Goal: Information Seeking & Learning: Check status

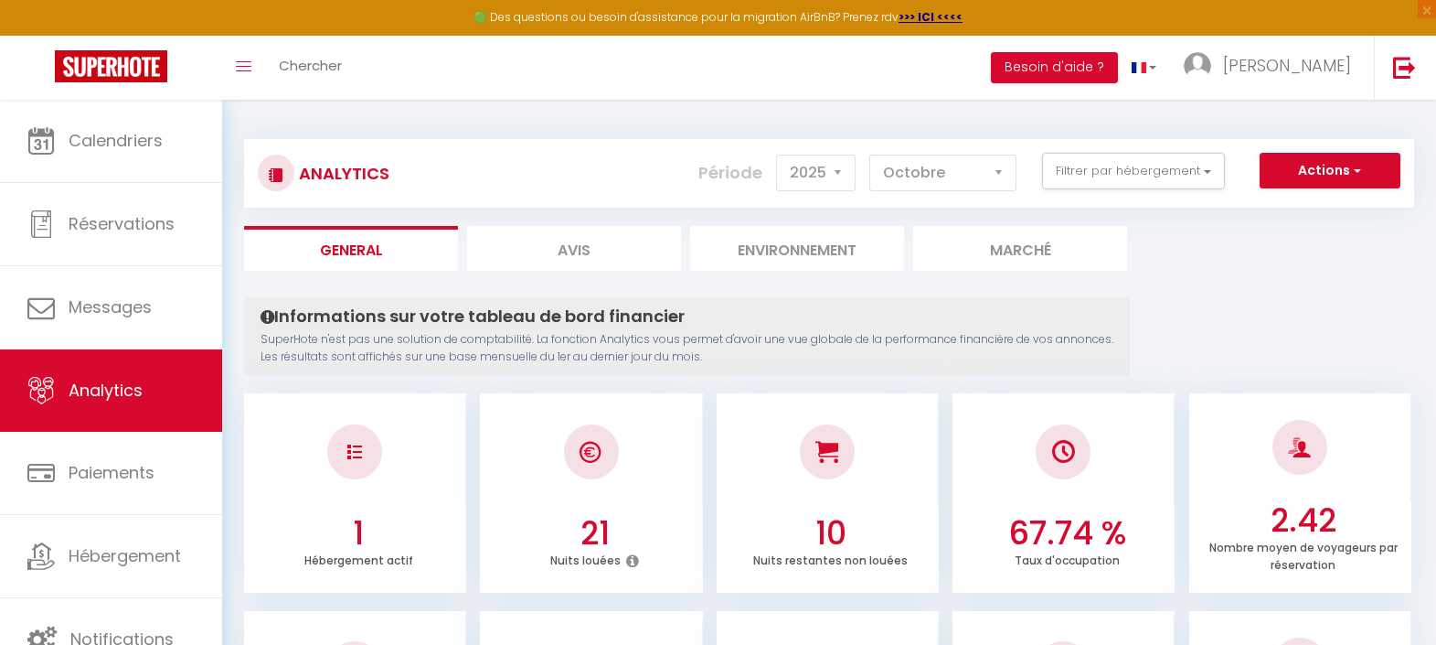
select select "2025"
click at [948, 173] on select "[PERSON_NAME] Mars Avril Mai Juin Juillet Août Septembre Octobre Novembre Décem…" at bounding box center [943, 173] width 147 height 37
select select "11"
click at [873, 155] on select "[PERSON_NAME] Mars Avril Mai Juin Juillet Août Septembre Octobre Novembre Décem…" at bounding box center [943, 173] width 147 height 37
click at [592, 243] on li "Avis" at bounding box center [574, 248] width 214 height 45
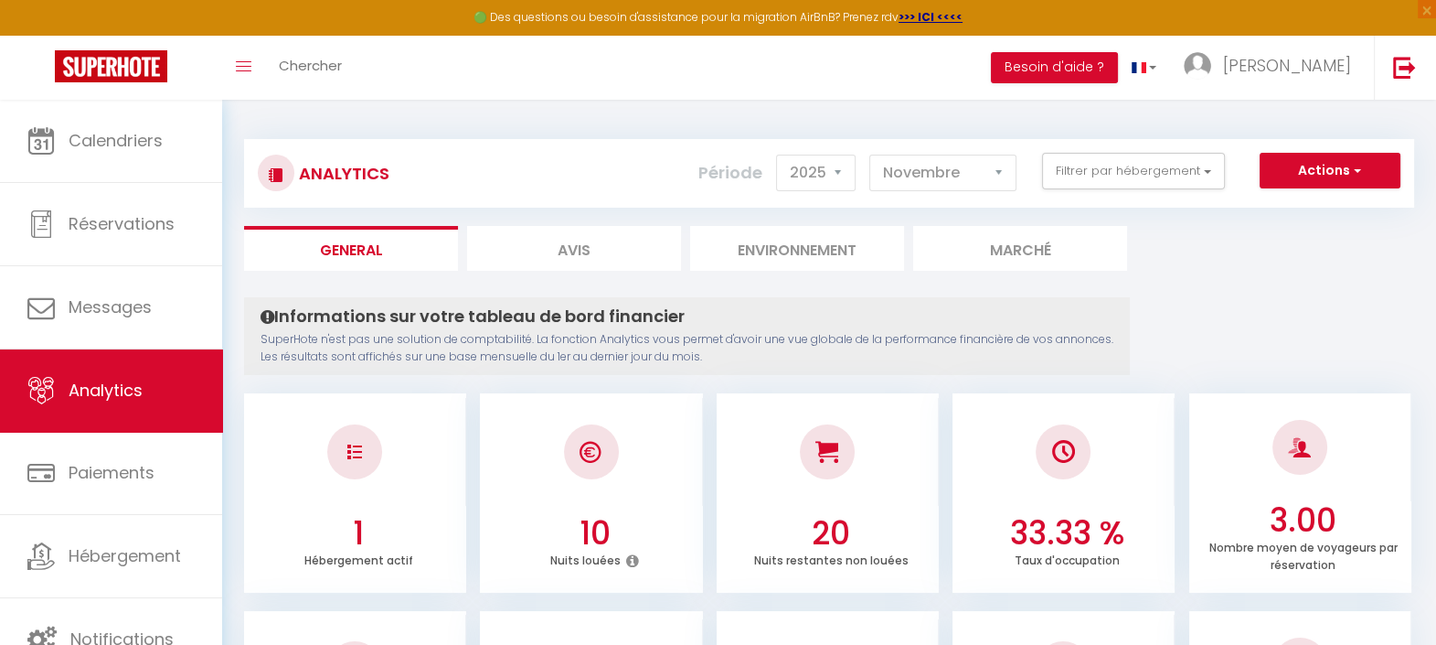
select select "2025"
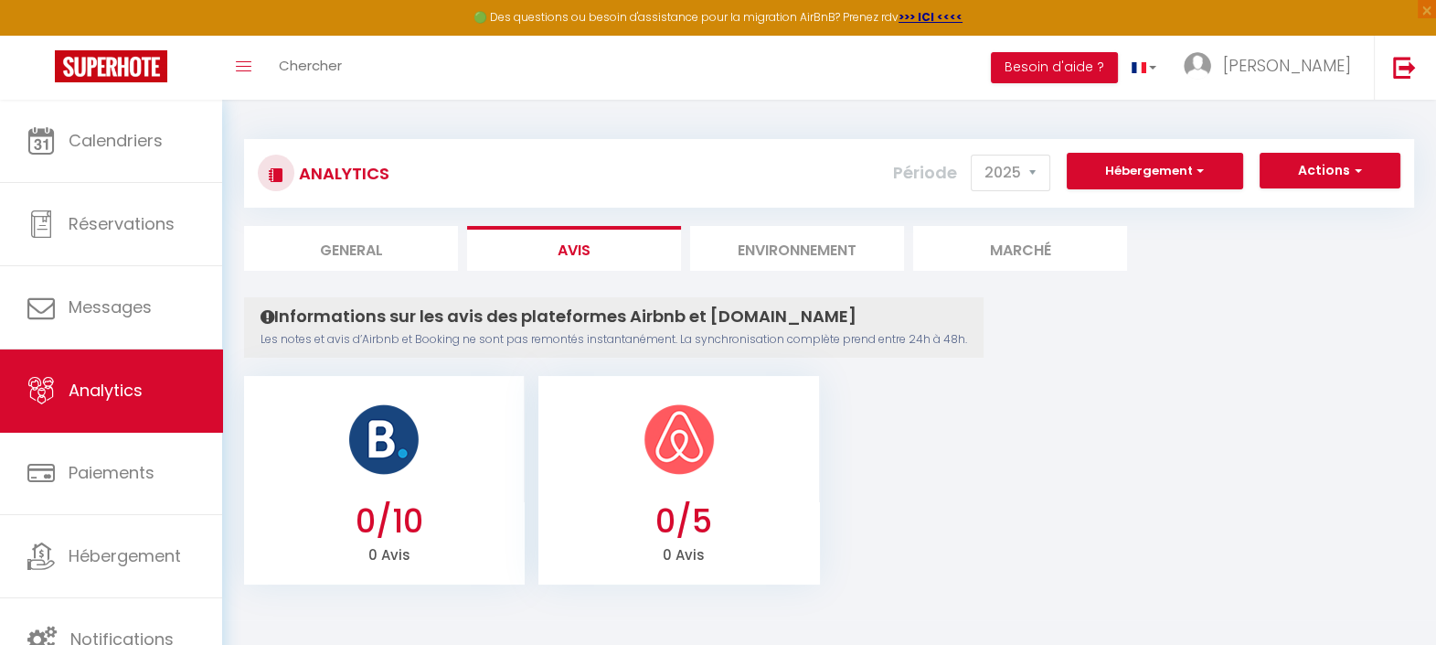
click at [813, 247] on li "Environnement" at bounding box center [797, 248] width 214 height 45
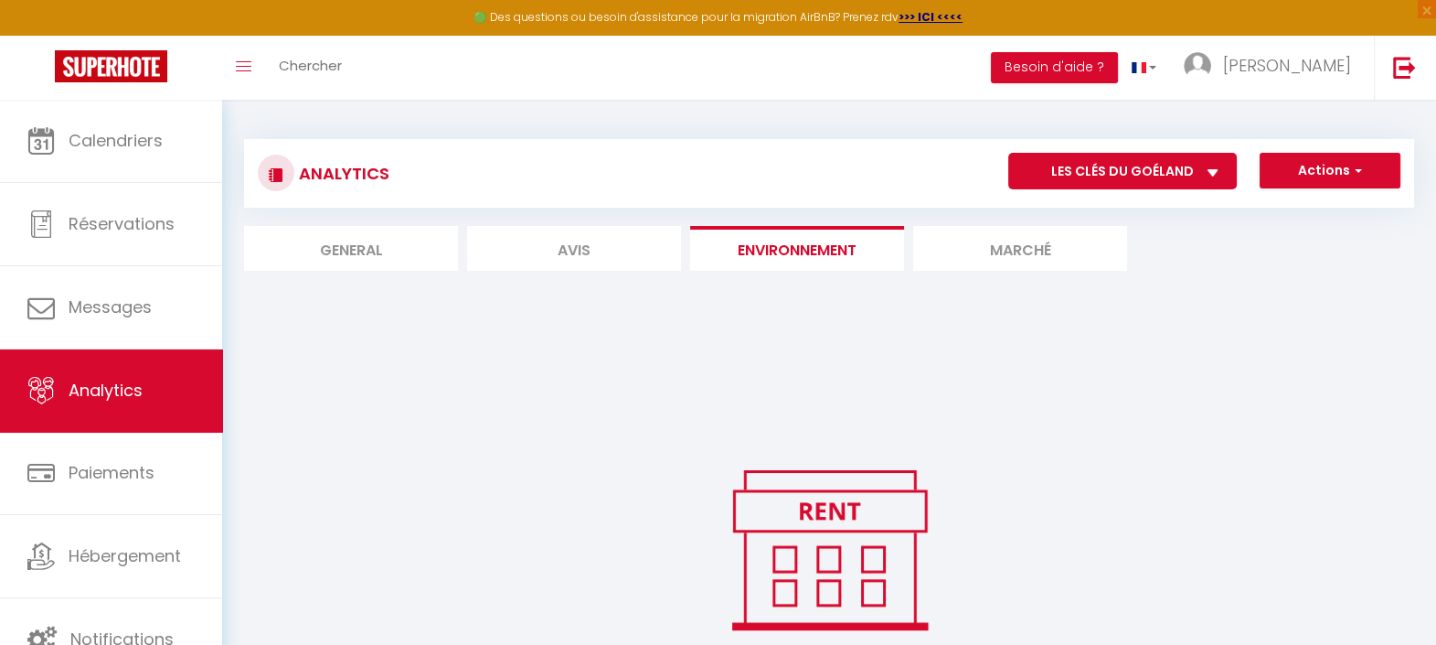
click at [999, 252] on li "Marché" at bounding box center [1020, 248] width 214 height 45
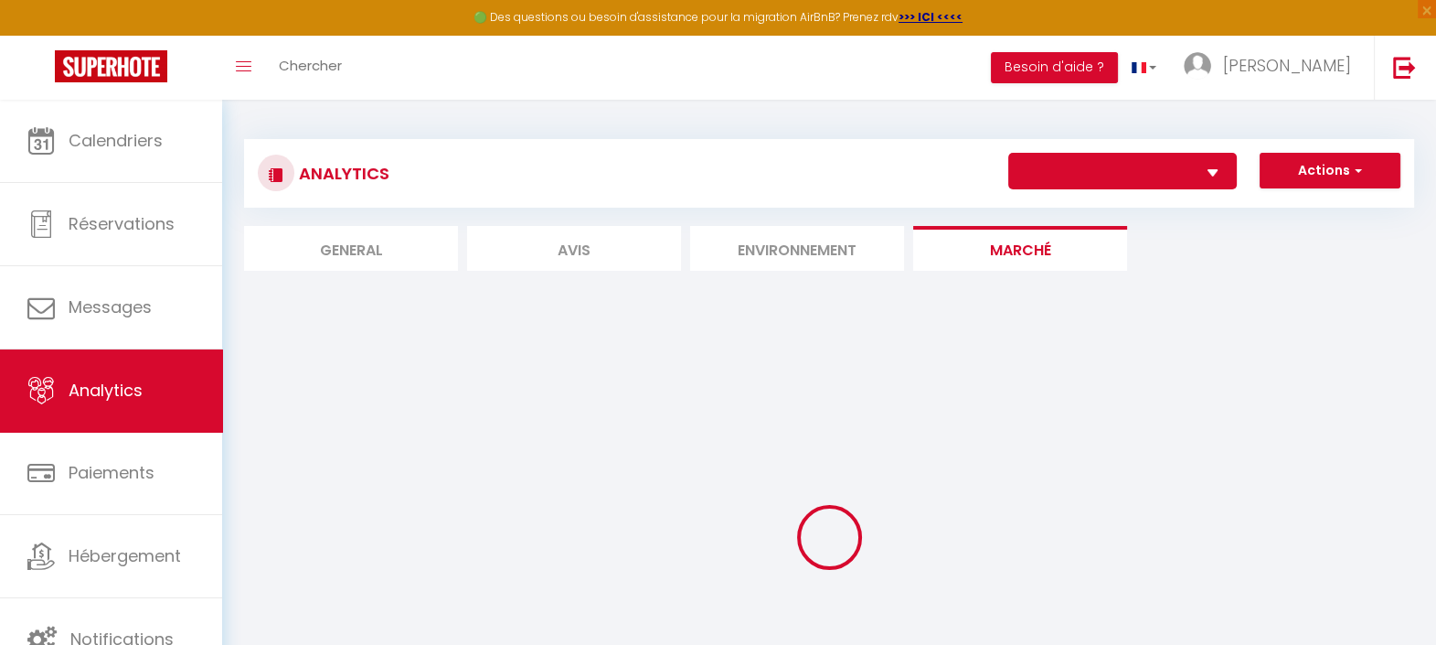
select select "77488"
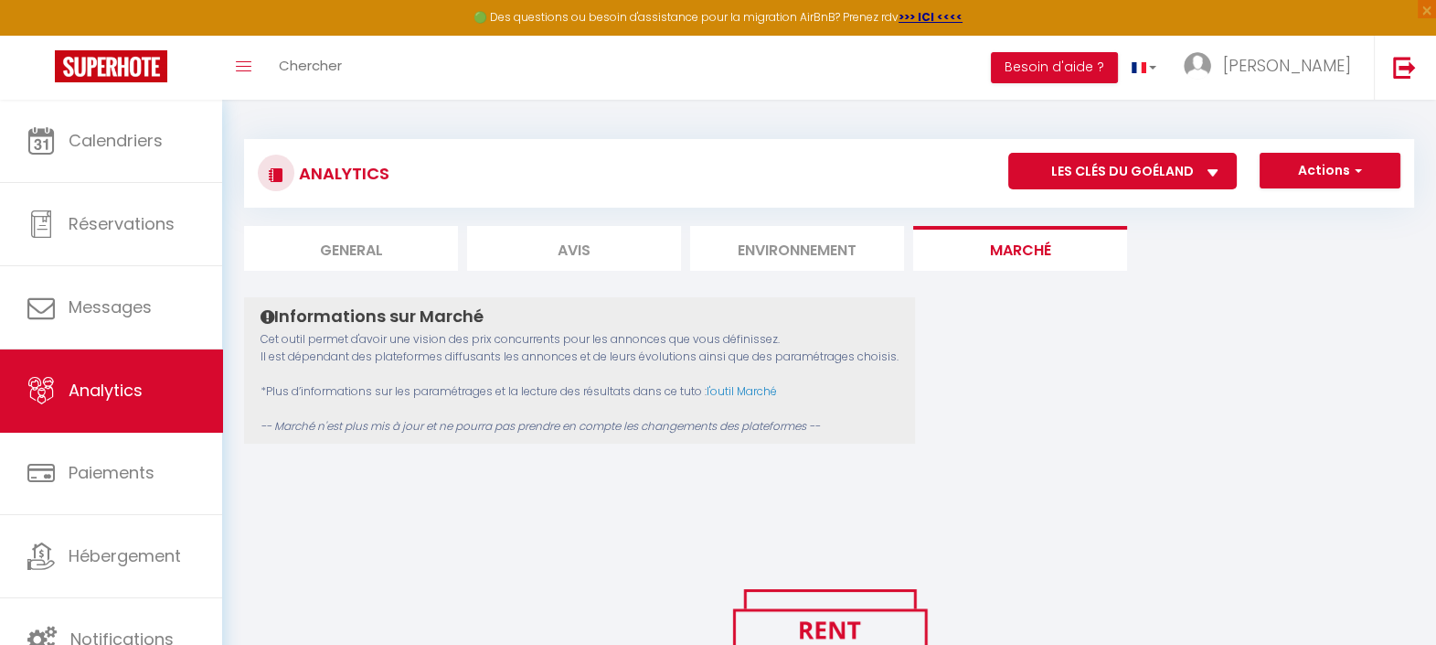
click at [335, 258] on li "General" at bounding box center [351, 248] width 214 height 45
select select "2025"
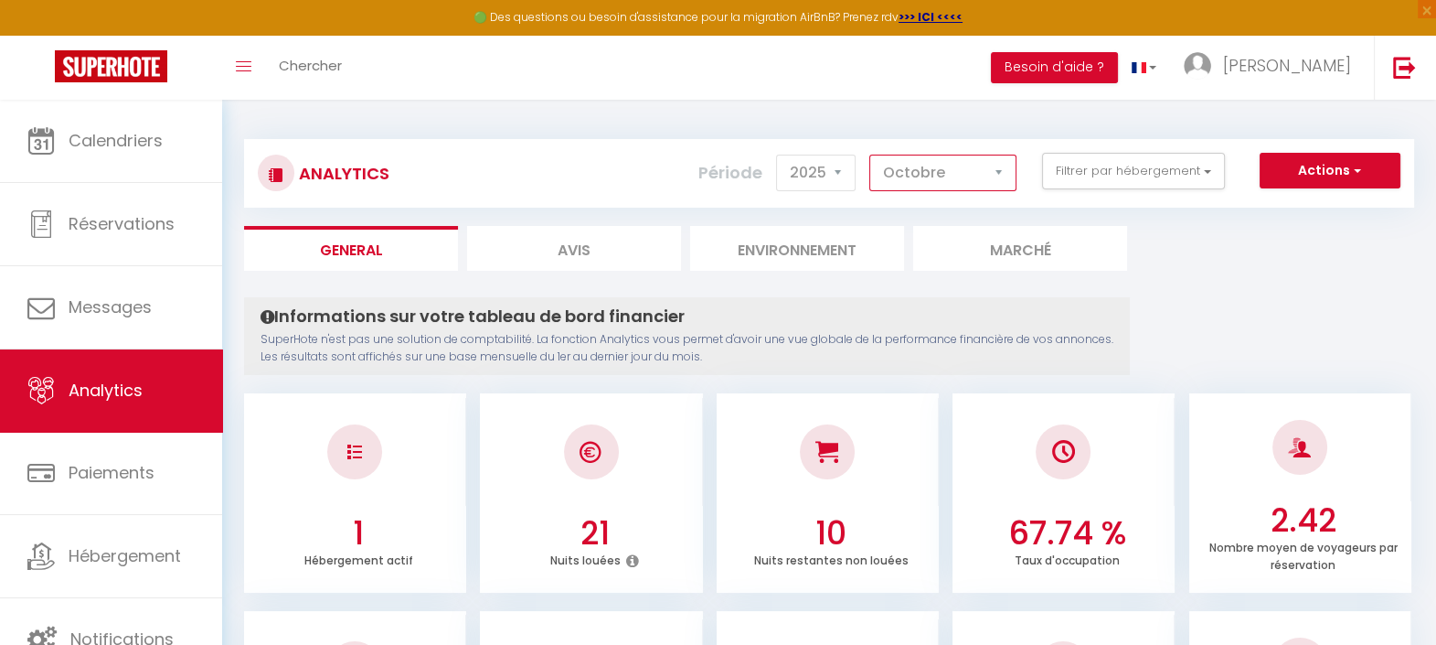
click at [969, 179] on select "[PERSON_NAME] Mars Avril Mai Juin Juillet Août Septembre Octobre Novembre Décem…" at bounding box center [943, 173] width 147 height 37
click at [873, 155] on select "[PERSON_NAME] Mars Avril Mai Juin Juillet Août Septembre Octobre Novembre Décem…" at bounding box center [943, 173] width 147 height 37
click at [921, 176] on select "[PERSON_NAME] Mars Avril Mai Juin Juillet Août Septembre Octobre Novembre Décem…" at bounding box center [943, 173] width 147 height 37
select select "10"
click at [873, 155] on select "[PERSON_NAME] Mars Avril Mai Juin Juillet Août Septembre Octobre Novembre Décem…" at bounding box center [943, 173] width 147 height 37
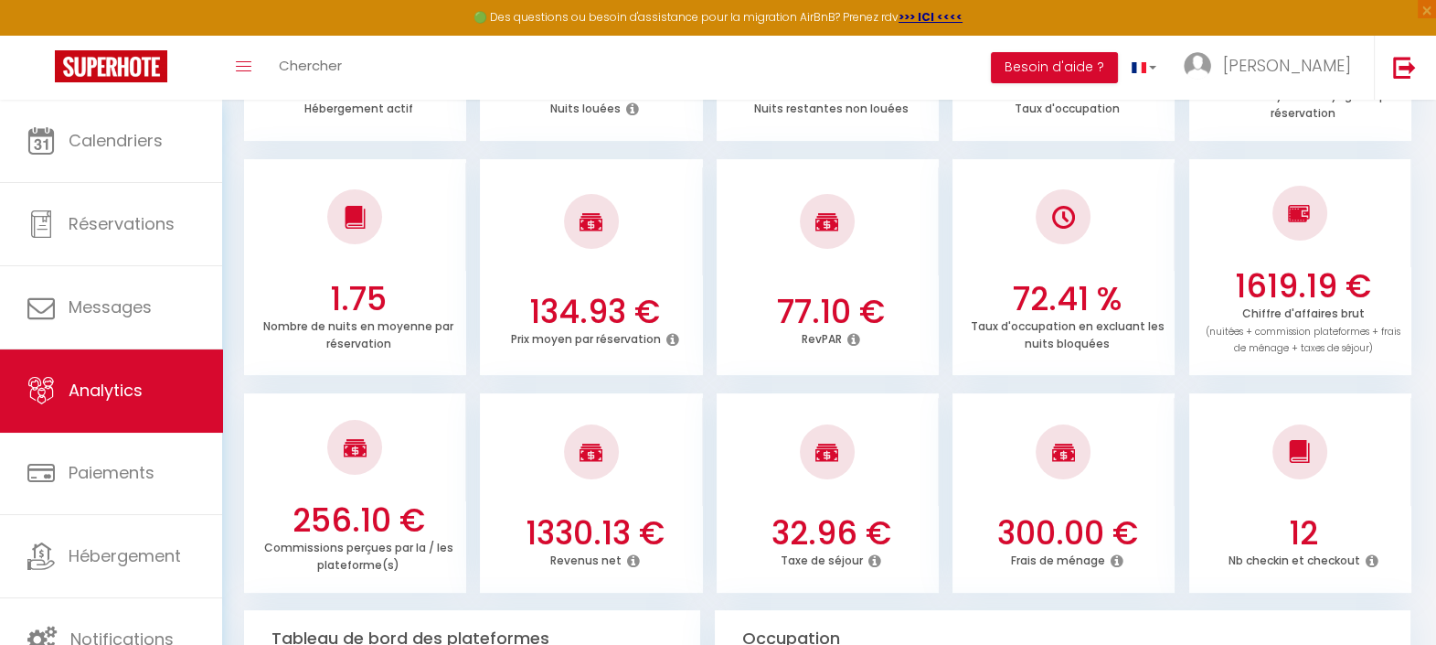
scroll to position [456, 0]
